Goal: Task Accomplishment & Management: Manage account settings

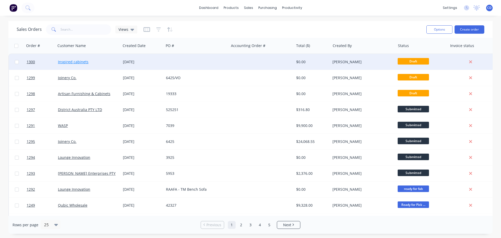
click at [74, 64] on link "Inspired cabinets" at bounding box center [73, 61] width 31 height 5
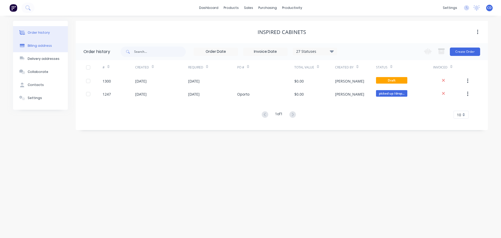
click at [48, 48] on div "Billing address" at bounding box center [40, 45] width 24 height 5
select select "AU"
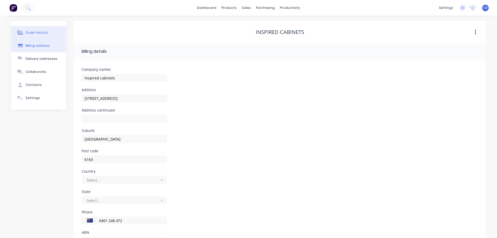
click at [47, 30] on button "Order history" at bounding box center [38, 32] width 55 height 13
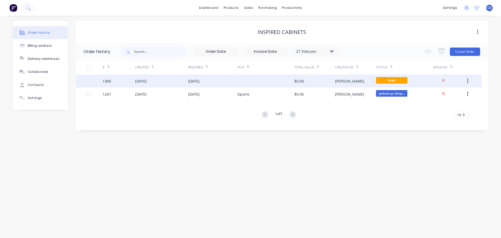
click at [182, 80] on div "[DATE]" at bounding box center [161, 80] width 53 height 13
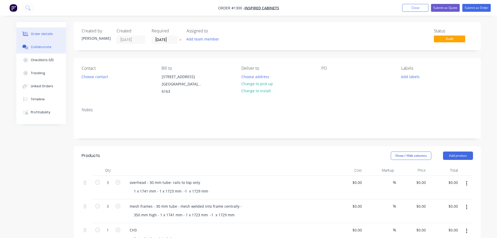
click at [44, 45] on div "Collaborate" at bounding box center [41, 47] width 21 height 5
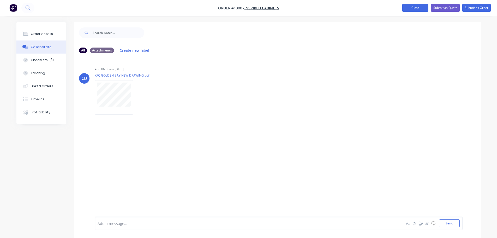
click at [420, 7] on button "Close" at bounding box center [416, 8] width 26 height 8
